Goal: Information Seeking & Learning: Learn about a topic

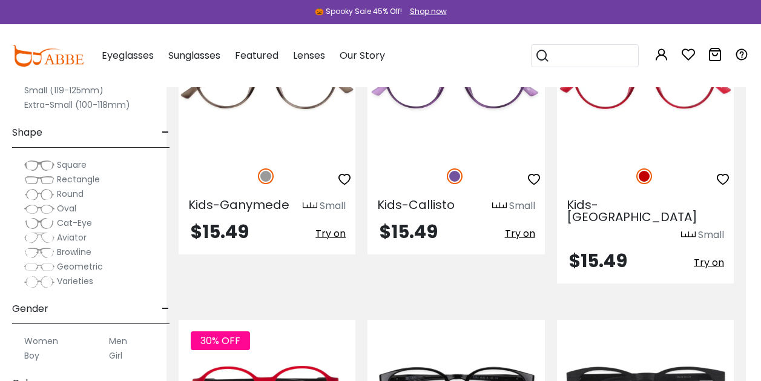
scroll to position [5299, 15]
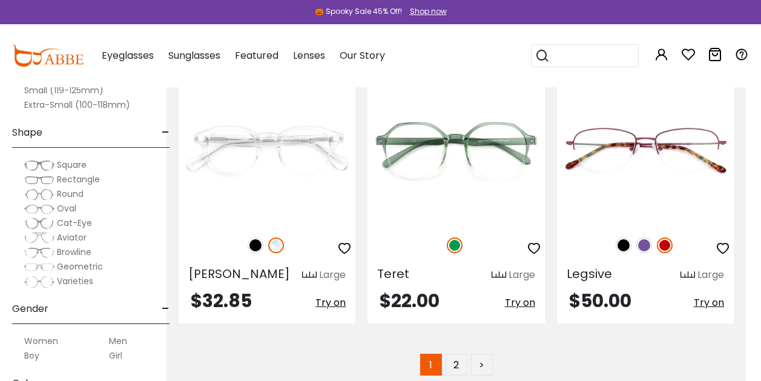
scroll to position [5765, 15]
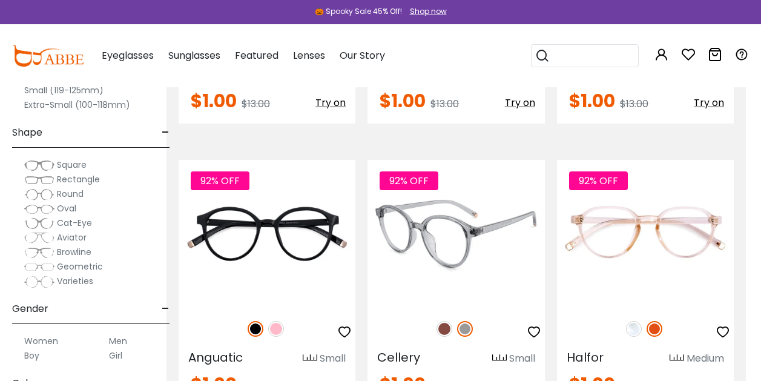
scroll to position [1844, 15]
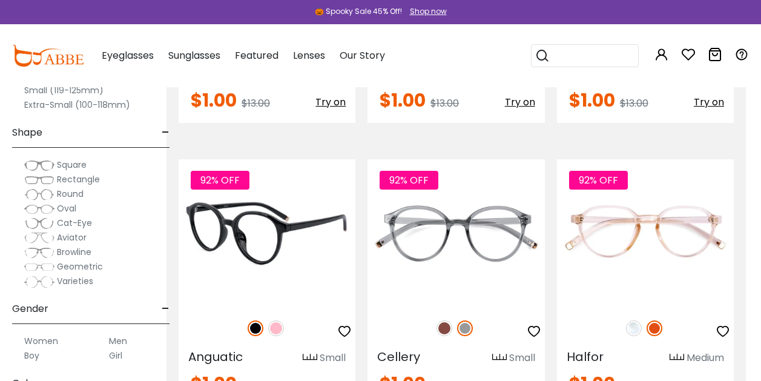
click at [271, 326] on img at bounding box center [276, 328] width 16 height 16
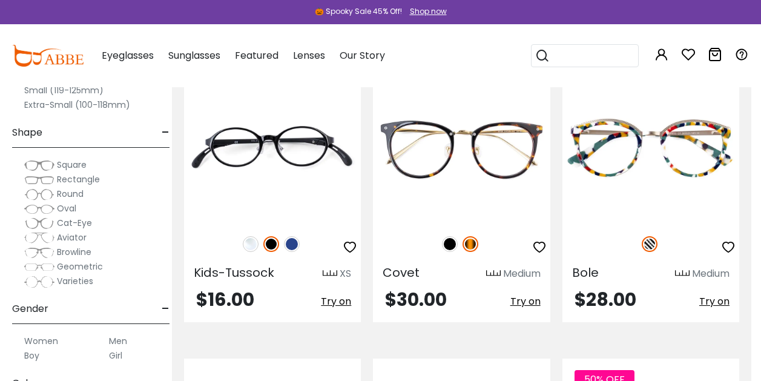
scroll to position [3062, 10]
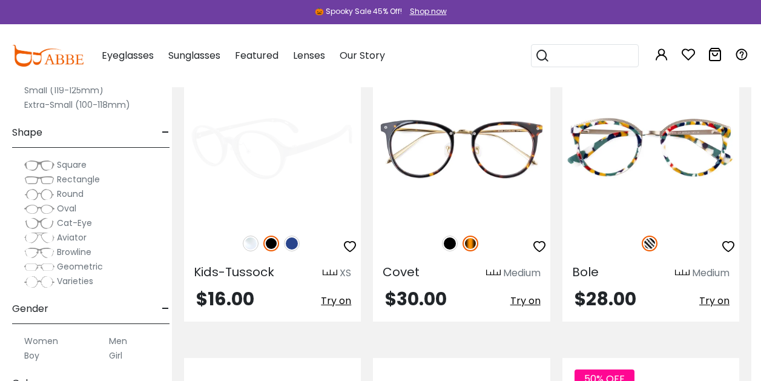
click at [293, 247] on img at bounding box center [292, 244] width 16 height 16
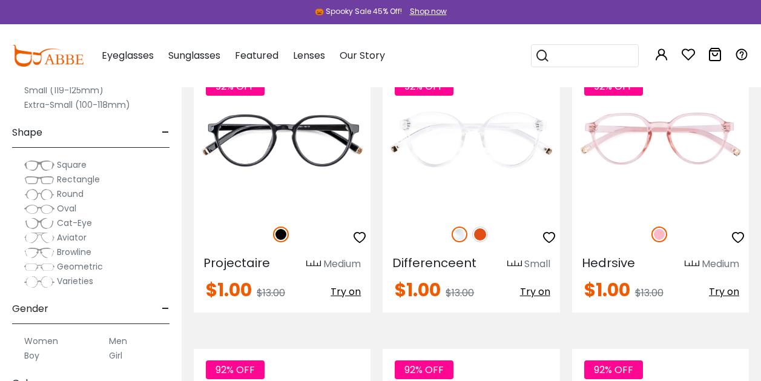
scroll to position [1531, 0]
